Goal: Find specific page/section: Find specific page/section

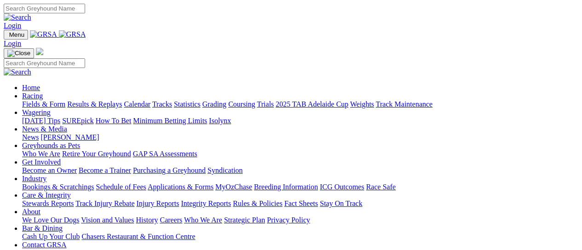
click at [43, 92] on link "Racing" at bounding box center [32, 96] width 21 height 8
click at [150, 100] on link "Calendar" at bounding box center [137, 104] width 27 height 8
